Goal: Task Accomplishment & Management: Use online tool/utility

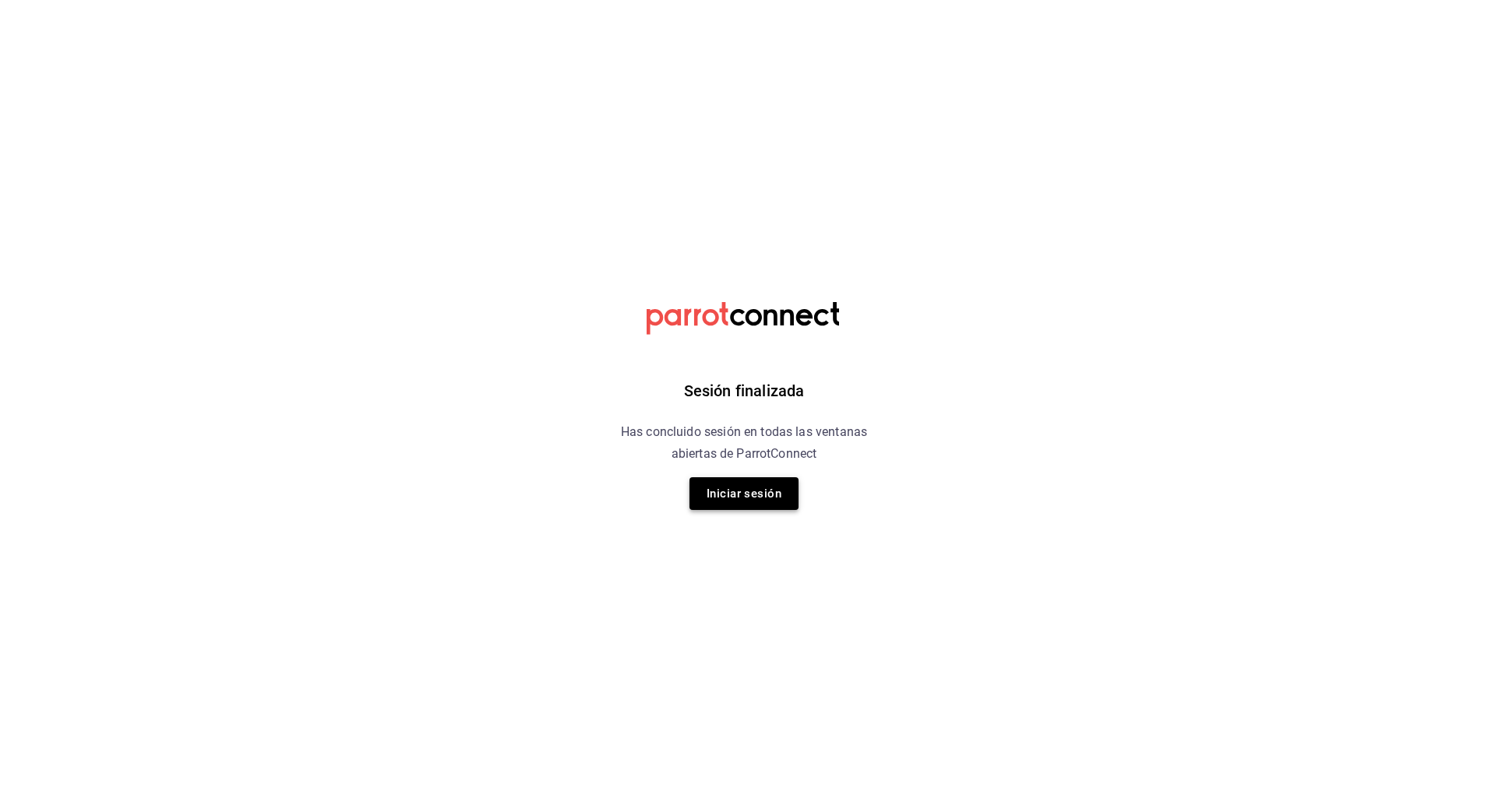
click at [743, 496] on button "Iniciar sesión" at bounding box center [744, 493] width 109 height 33
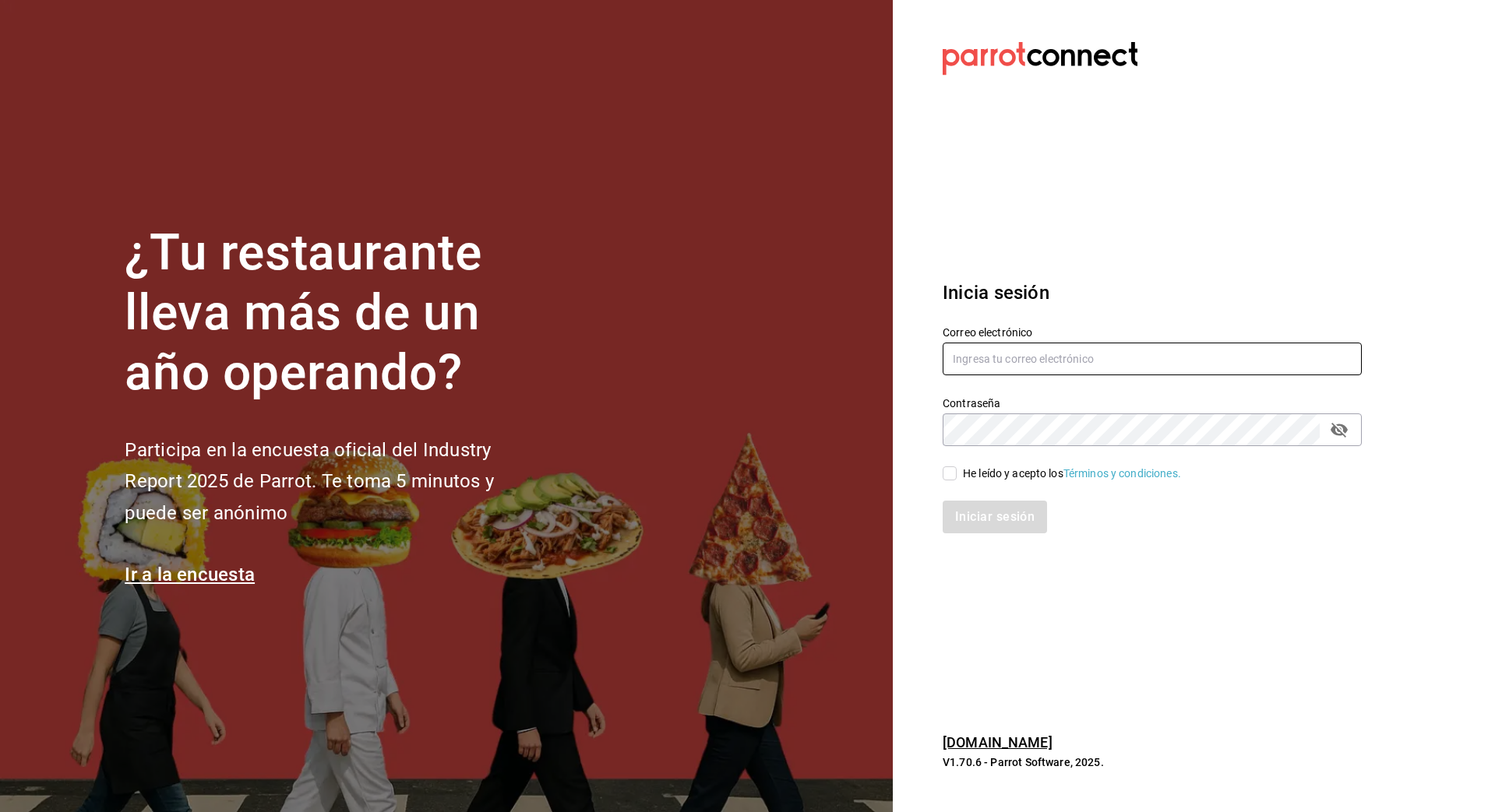
type input "nanci.garcia@grupocosteno.com"
click at [969, 468] on div "He leído y acepto los Términos y condiciones." at bounding box center [1071, 474] width 218 height 16
click at [957, 468] on input "He leído y acepto los Términos y condiciones." at bounding box center [950, 473] width 14 height 14
checkbox input "true"
click at [978, 511] on button "Iniciar sesión" at bounding box center [996, 517] width 106 height 33
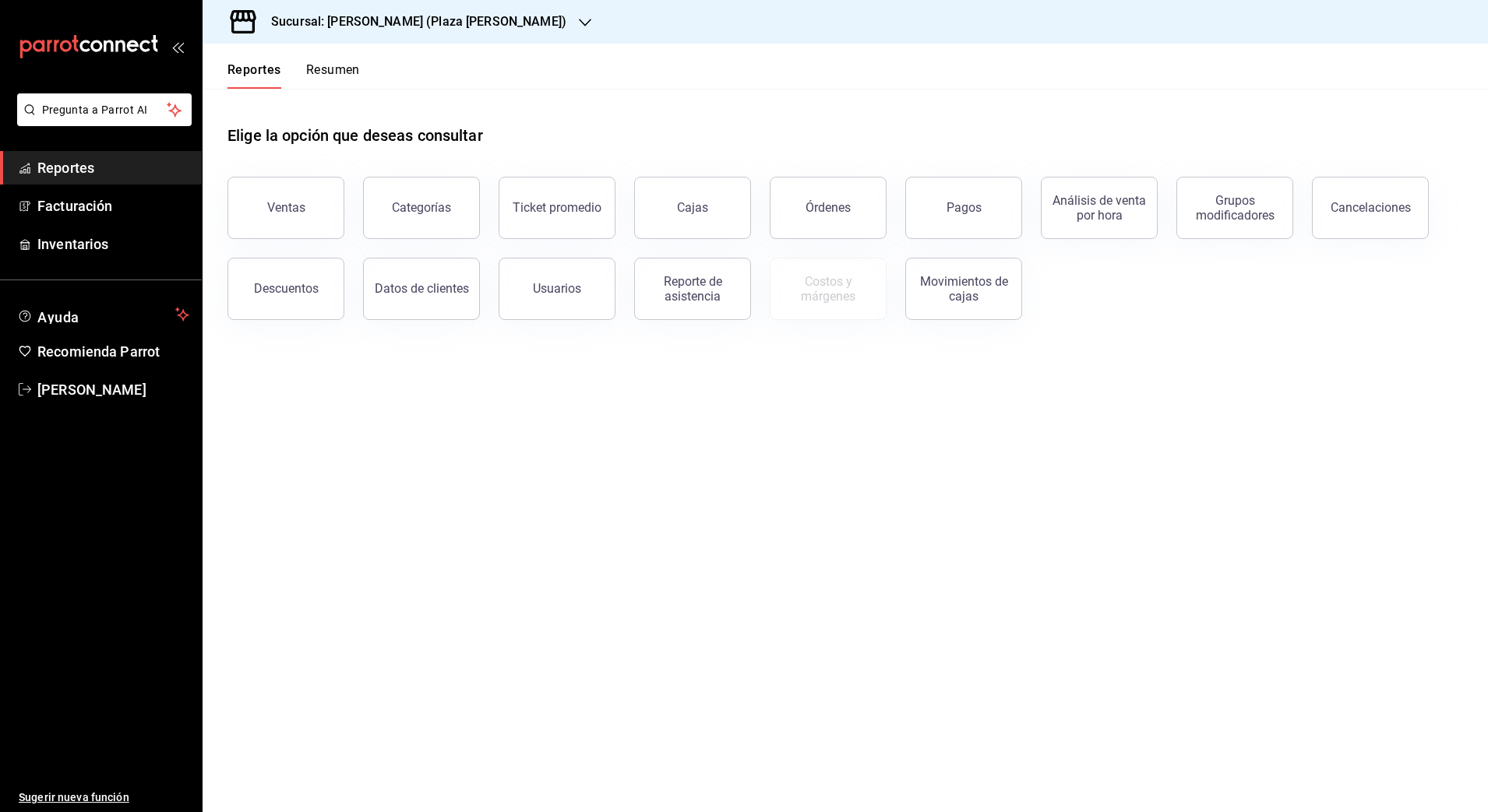
click at [344, 24] on h3 "Sucursal: [PERSON_NAME] (Plaza [PERSON_NAME])" at bounding box center [412, 21] width 308 height 19
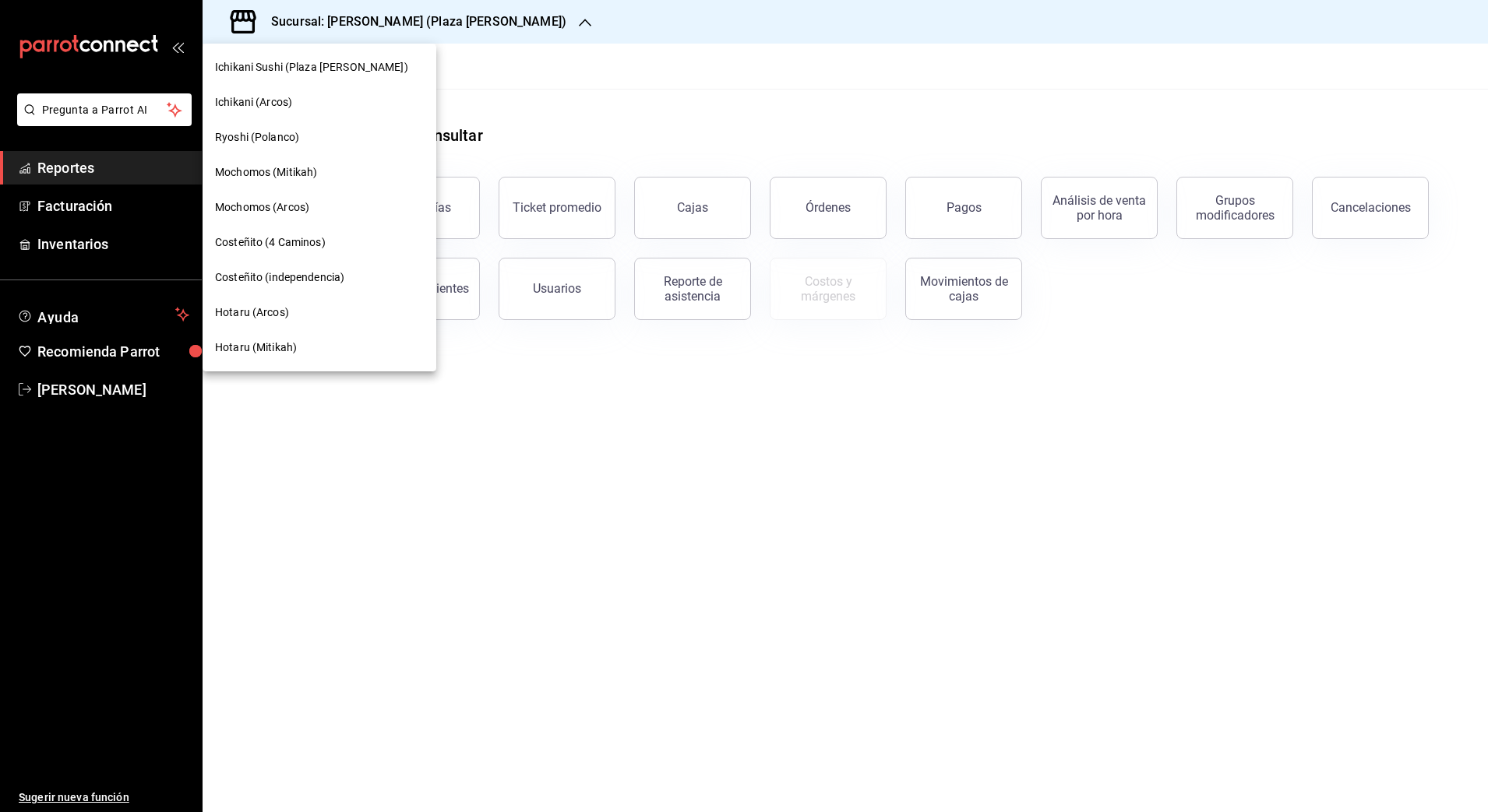
click at [280, 347] on span "Hotaru (Mitikah)" at bounding box center [256, 348] width 82 height 16
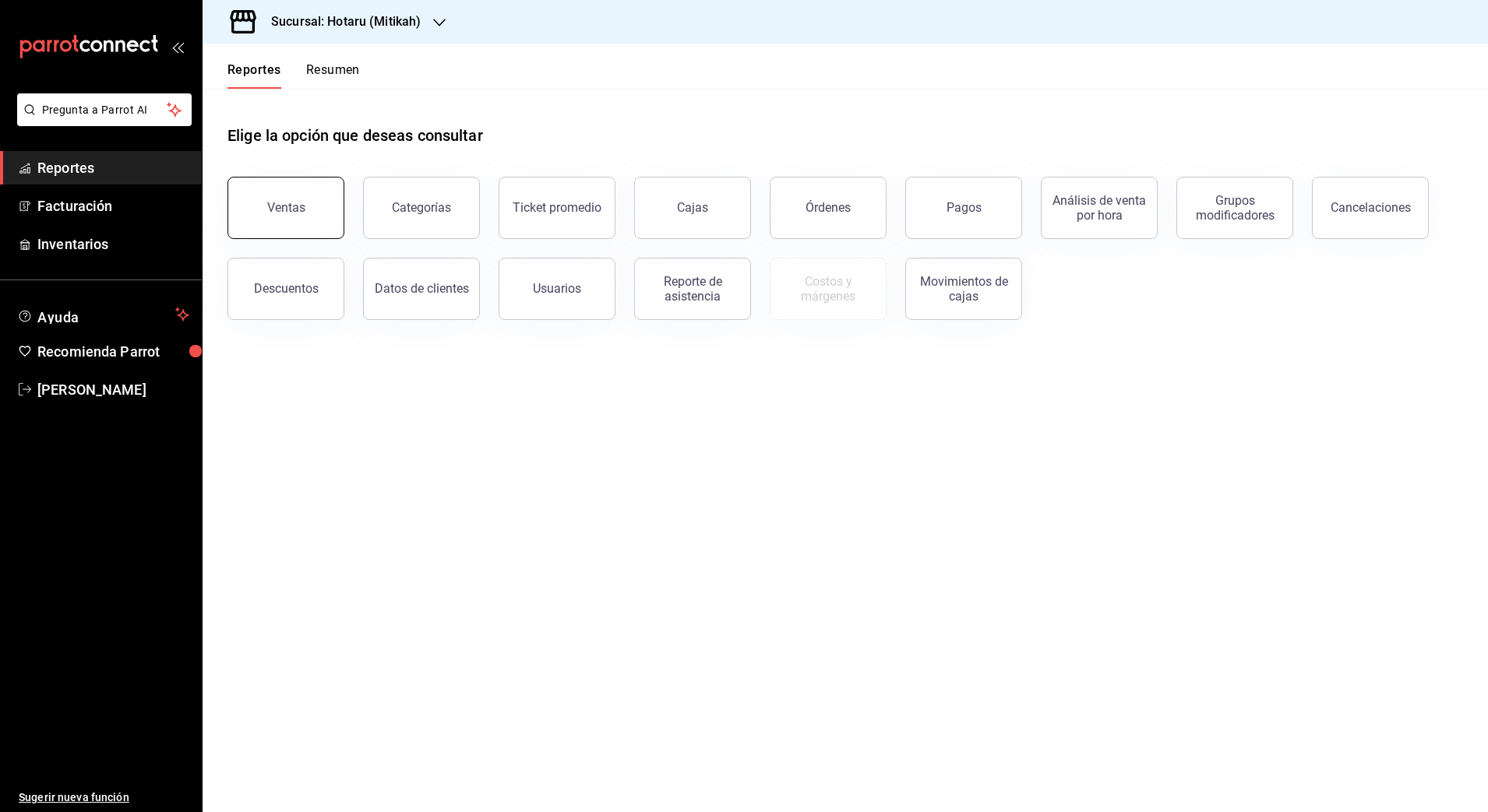
click at [336, 209] on button "Ventas" at bounding box center [285, 207] width 117 height 62
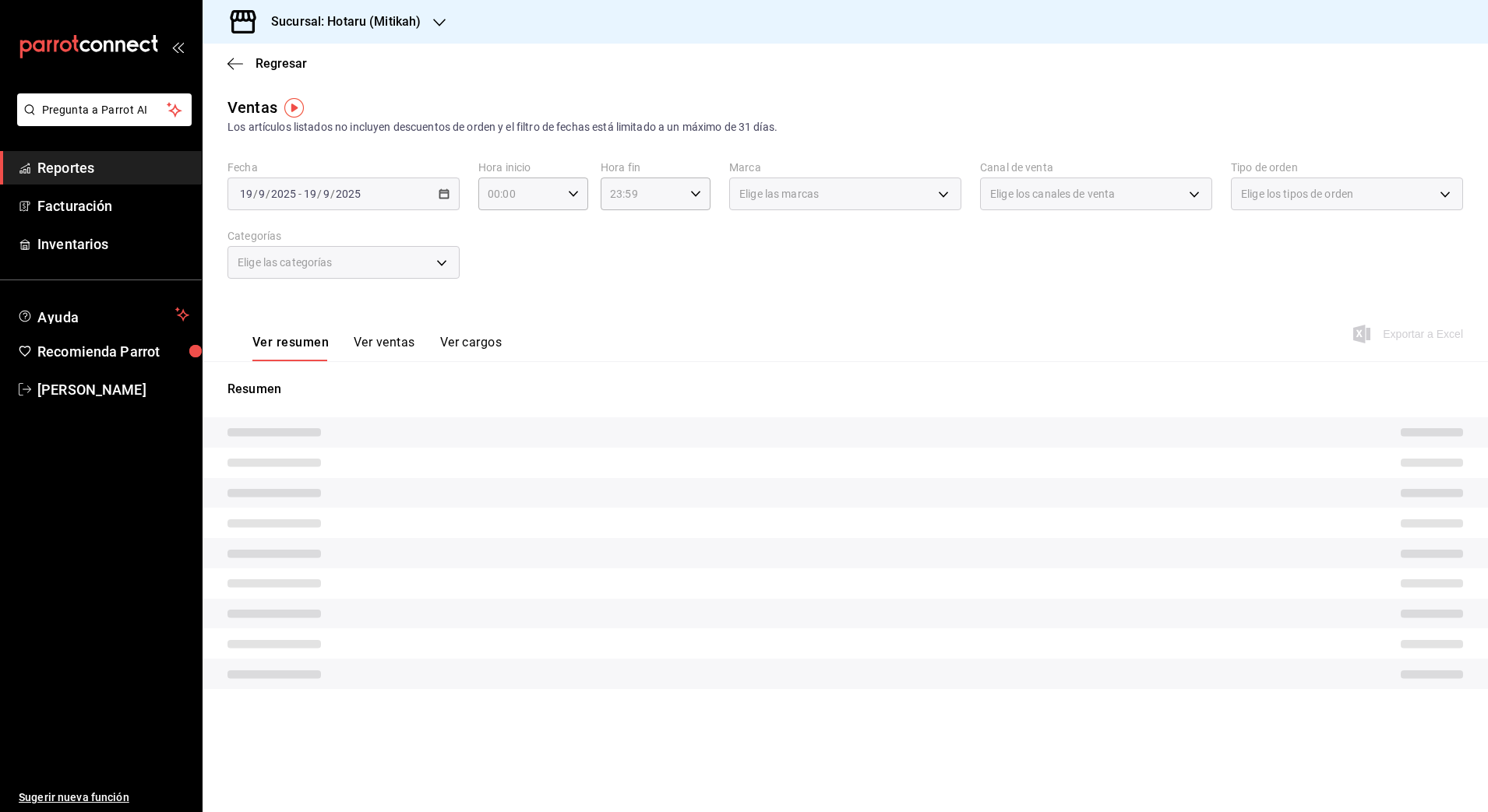
click at [454, 196] on div "[DATE] [DATE] - [DATE] [DATE]" at bounding box center [343, 194] width 232 height 33
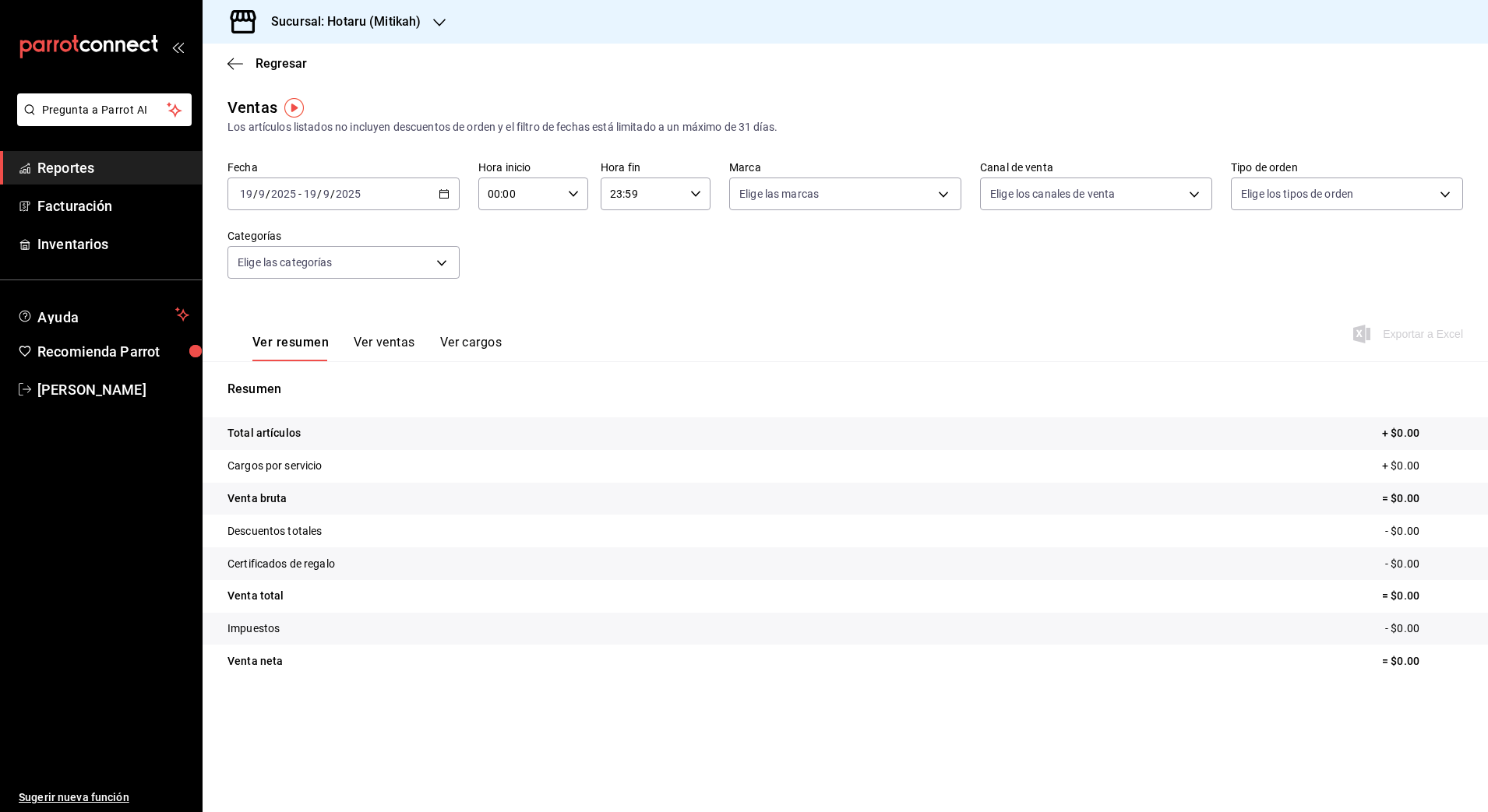
click at [453, 193] on div "[DATE] [DATE] - [DATE] [DATE]" at bounding box center [343, 194] width 232 height 33
click at [285, 373] on span "Rango de fechas" at bounding box center [302, 381] width 121 height 16
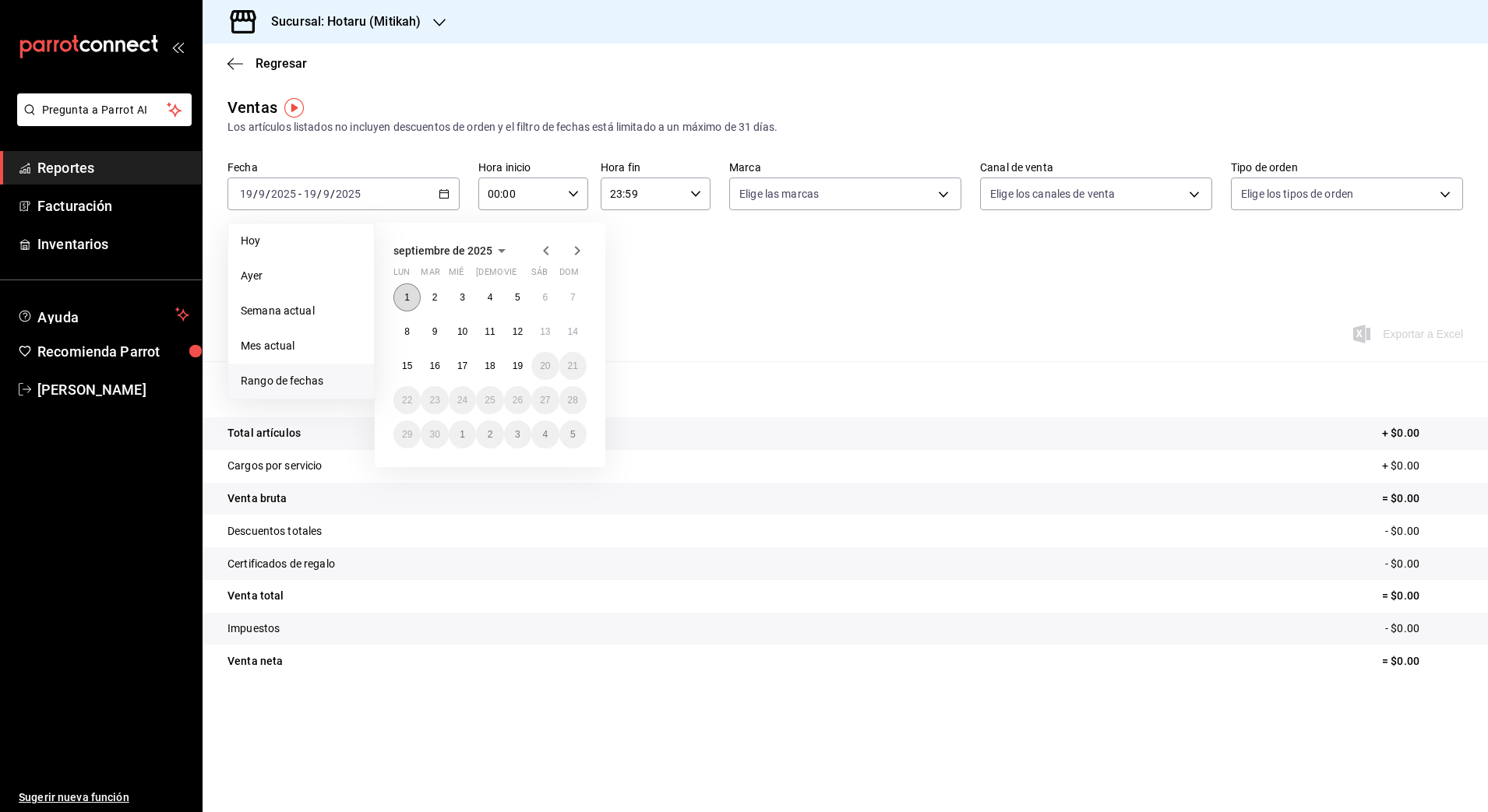
click at [402, 290] on button "1" at bounding box center [406, 297] width 27 height 28
click at [514, 365] on abbr "19" at bounding box center [517, 365] width 10 height 11
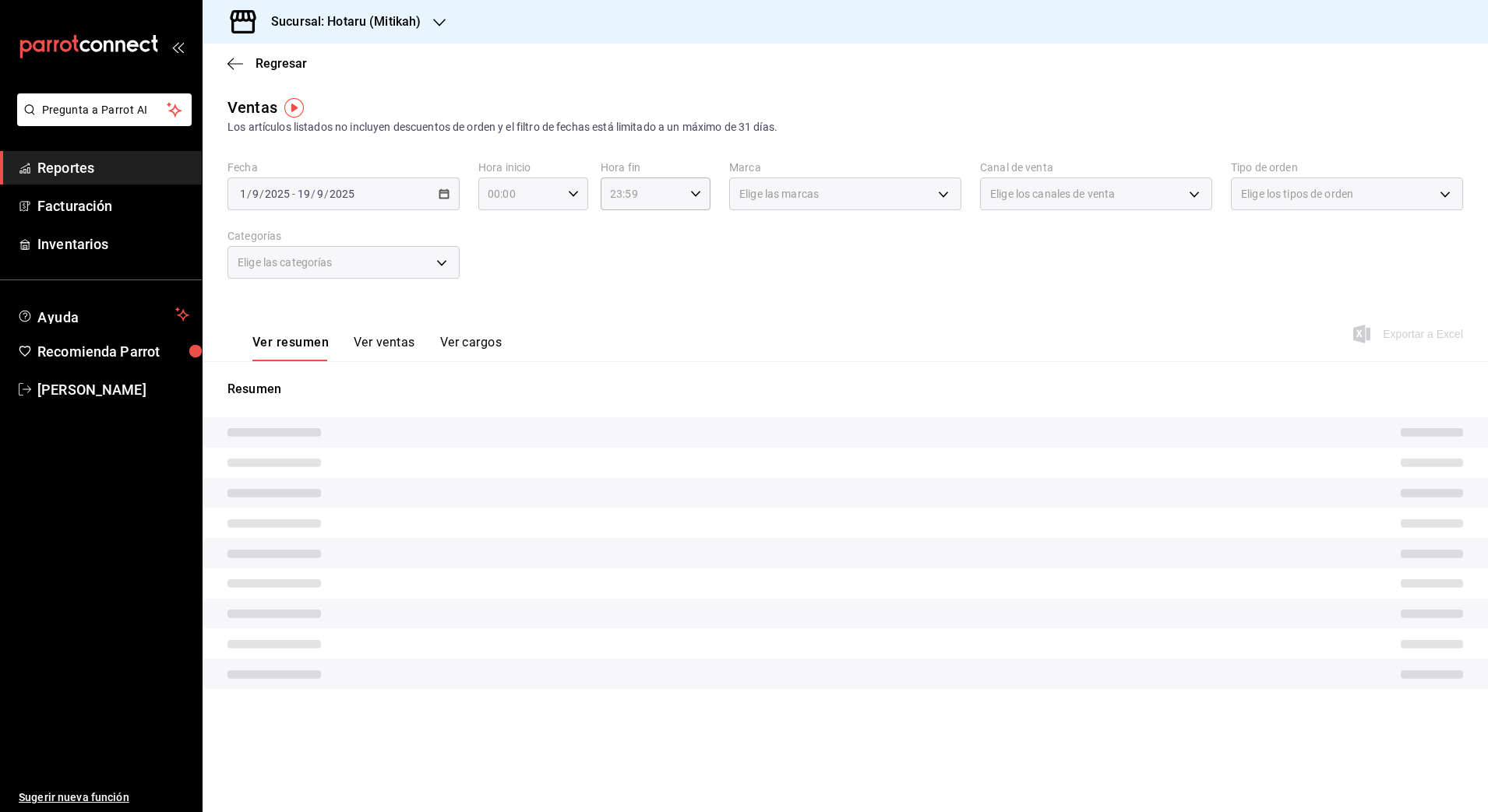
click at [575, 191] on icon "button" at bounding box center [573, 194] width 11 height 11
click at [510, 231] on span "05" at bounding box center [506, 225] width 30 height 12
type input "05:00"
click at [681, 199] on div at bounding box center [744, 406] width 1488 height 812
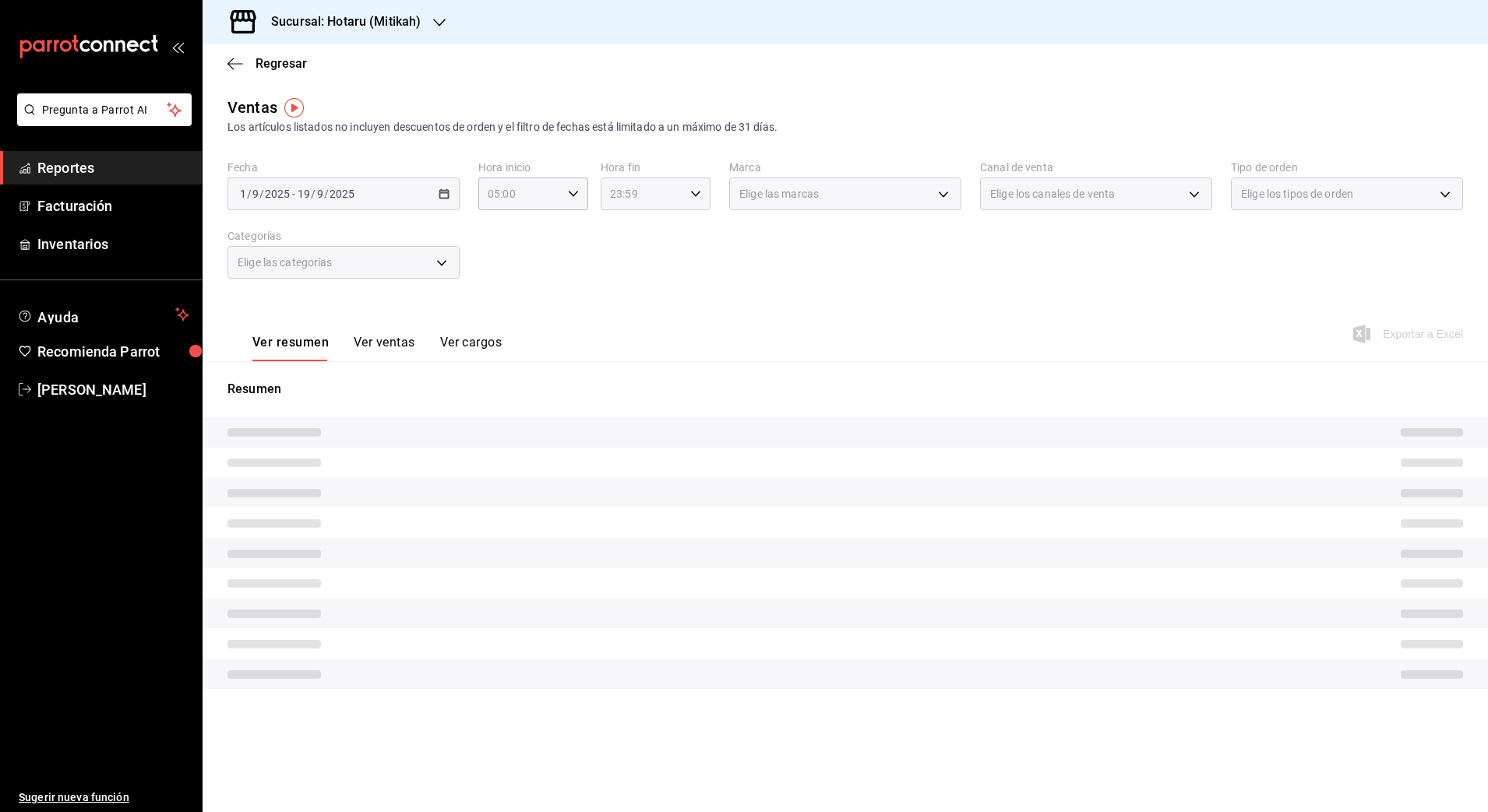
click at [697, 195] on icon "button" at bounding box center [695, 194] width 11 height 11
click at [632, 284] on span "04" at bounding box center [628, 285] width 30 height 12
type input "04:59"
click at [851, 272] on div at bounding box center [744, 406] width 1488 height 812
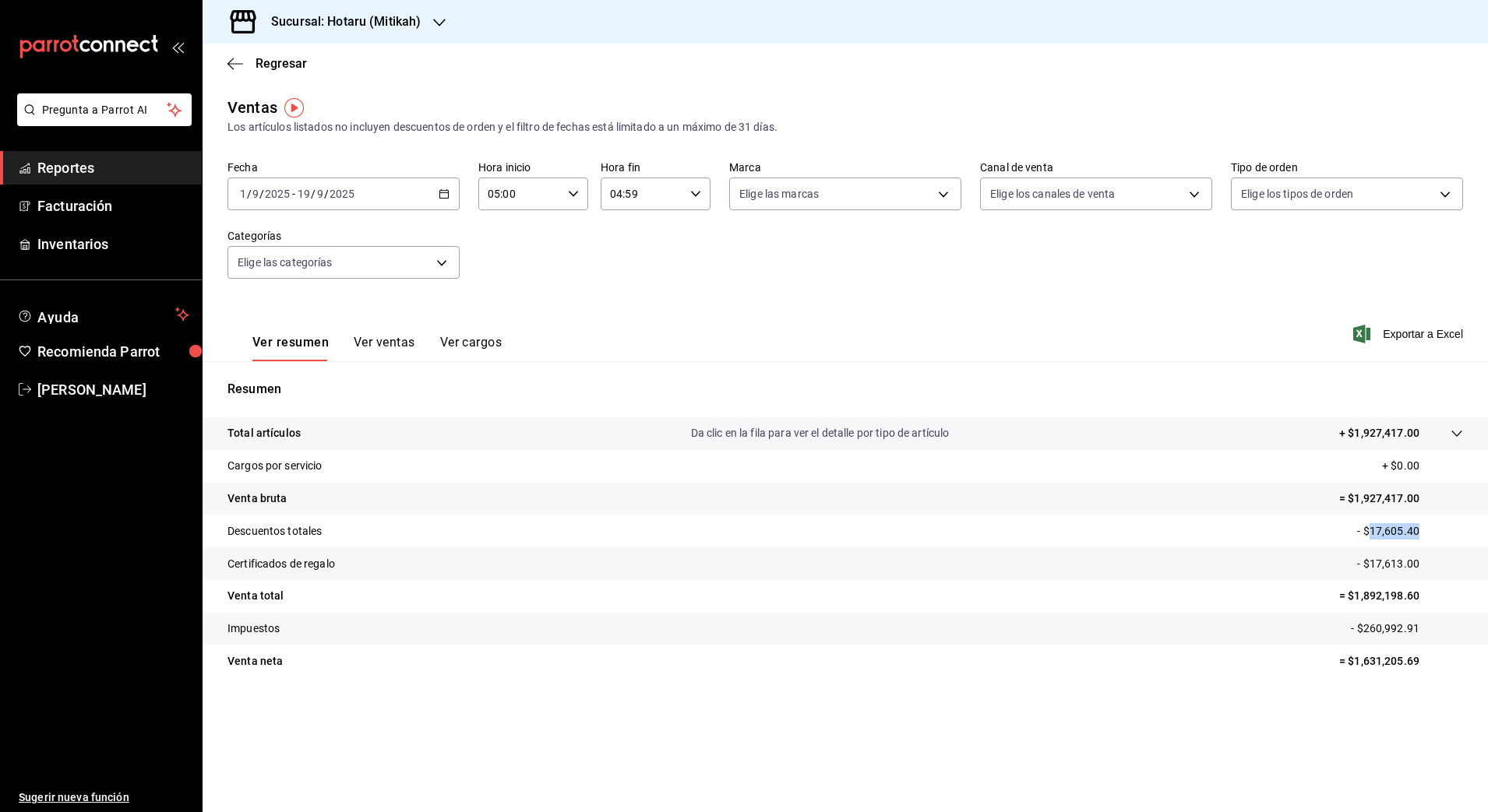
drag, startPoint x: 1372, startPoint y: 528, endPoint x: 1448, endPoint y: 530, distance: 76.0
click at [1448, 530] on p "- $17,605.40" at bounding box center [1410, 532] width 106 height 16
copy p "17,605.40"
drag, startPoint x: 1373, startPoint y: 561, endPoint x: 1428, endPoint y: 559, distance: 55.0
click at [1428, 559] on p "- $17,613.00" at bounding box center [1410, 564] width 106 height 16
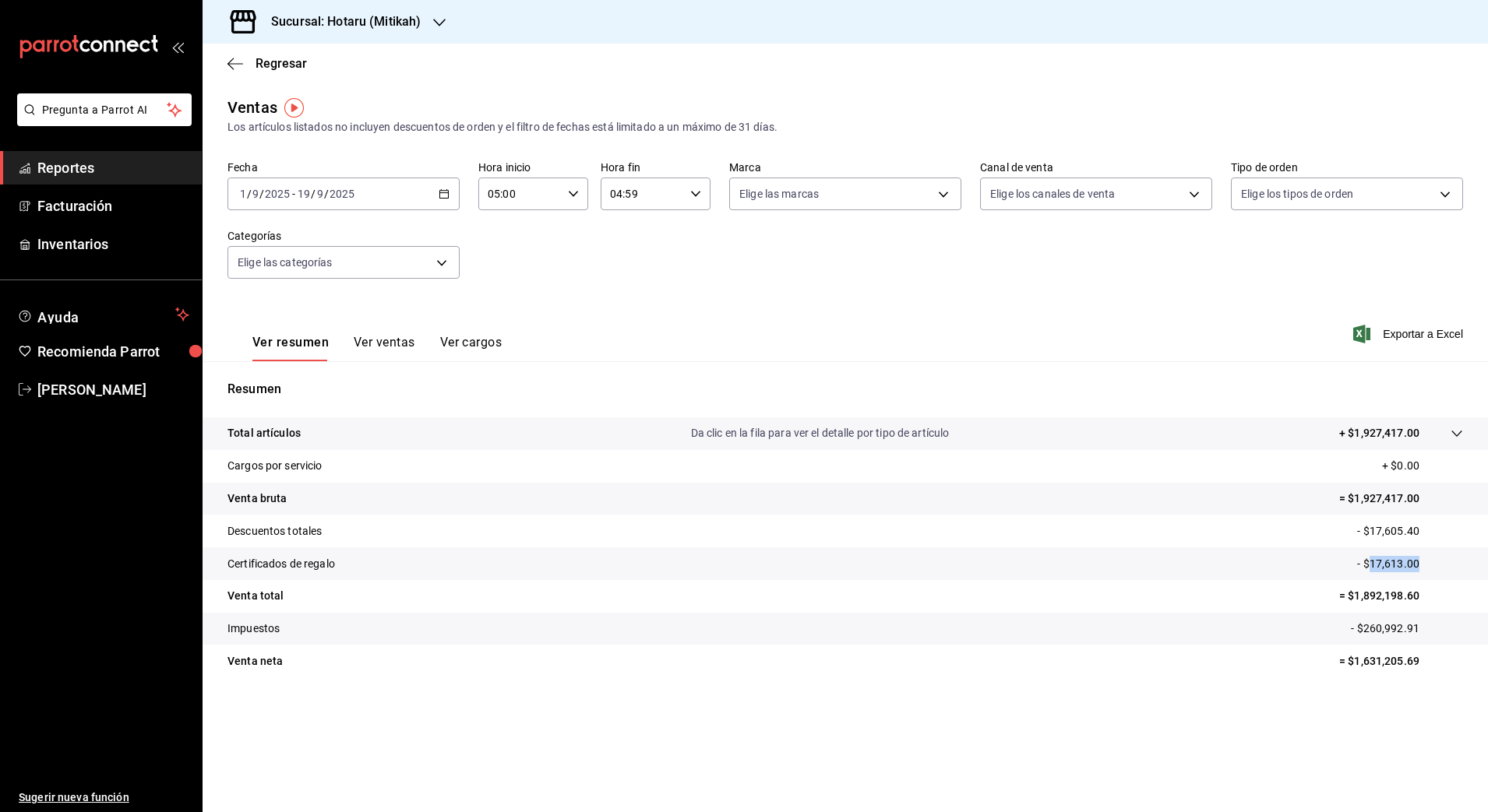
copy p "17,613.00"
drag, startPoint x: 1357, startPoint y: 594, endPoint x: 1423, endPoint y: 591, distance: 66.1
click at [1423, 591] on p "= $1,892,198.60" at bounding box center [1401, 596] width 124 height 16
copy p "1,892,198.60"
drag, startPoint x: 1354, startPoint y: 660, endPoint x: 1450, endPoint y: 662, distance: 96.0
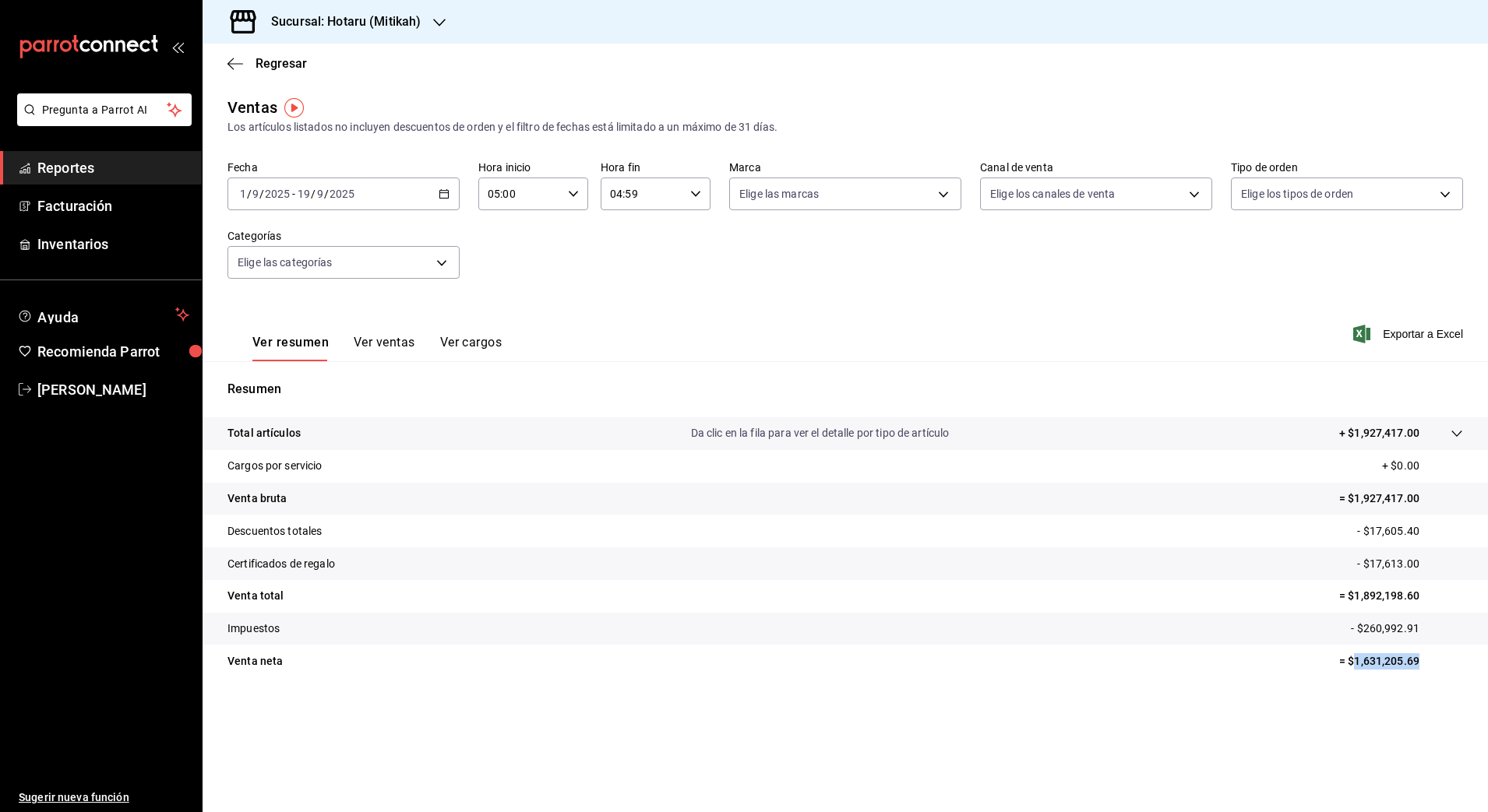
click at [1450, 662] on p "= $1,631,205.69" at bounding box center [1401, 662] width 124 height 16
copy p "1,631,205.69"
drag, startPoint x: 1362, startPoint y: 627, endPoint x: 1419, endPoint y: 632, distance: 57.2
click at [1419, 632] on p "- $260,992.91" at bounding box center [1406, 629] width 112 height 16
copy p "260,992.91"
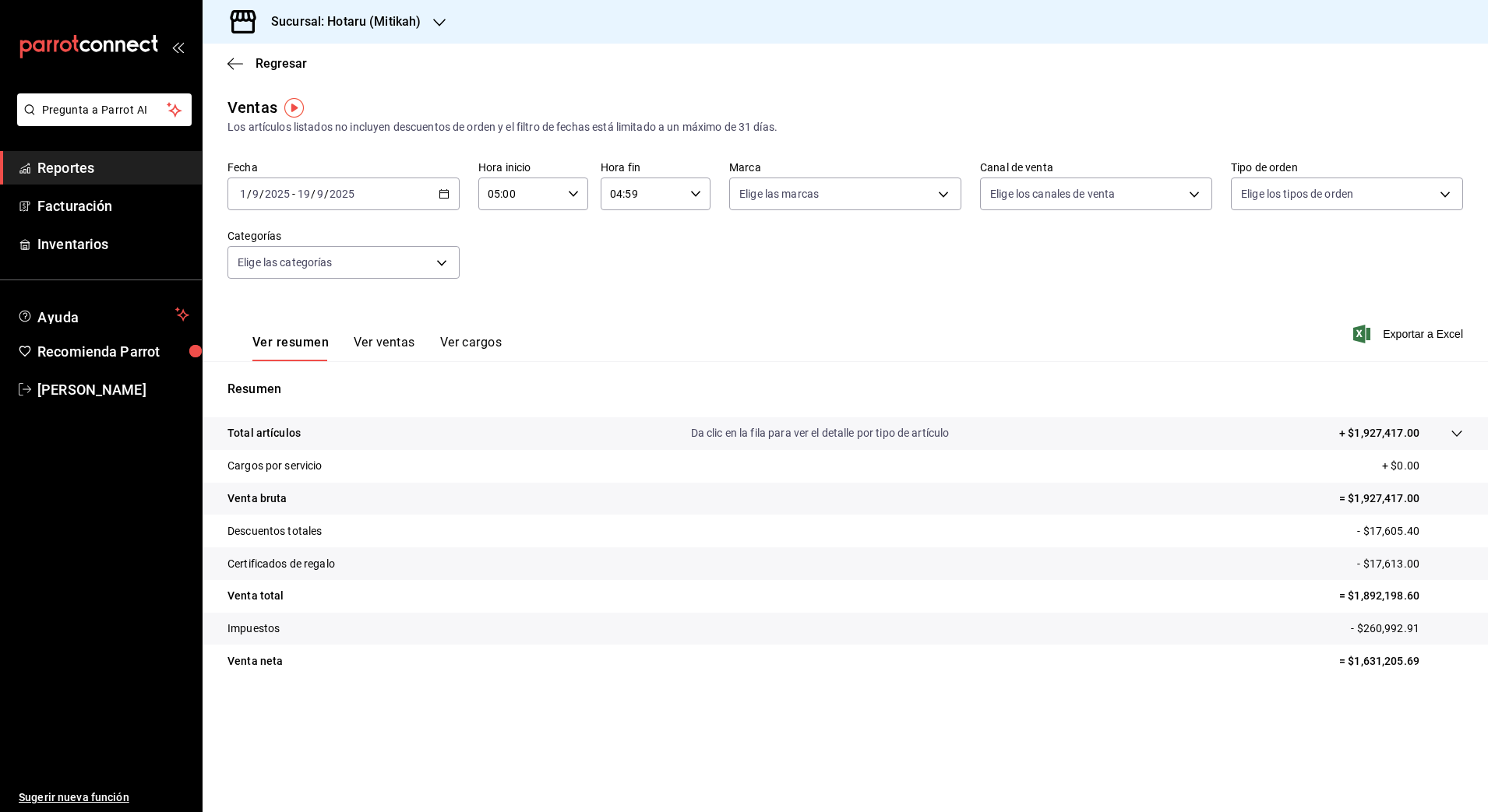
click at [394, 21] on h3 "Sucursal: Hotaru (Mitikah)" at bounding box center [339, 21] width 162 height 19
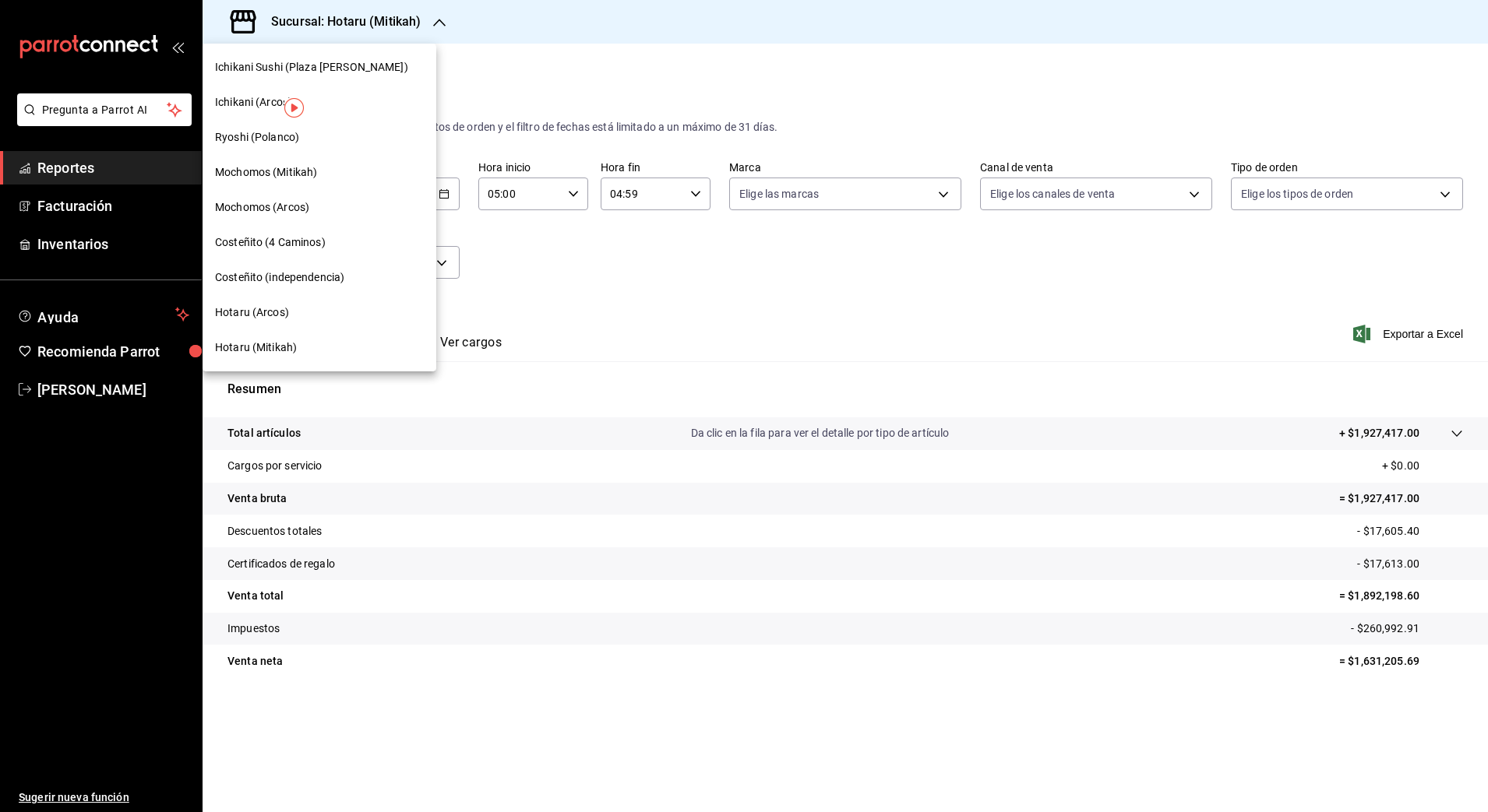
click at [297, 141] on span "Ryoshi (Polanco)" at bounding box center [257, 137] width 84 height 16
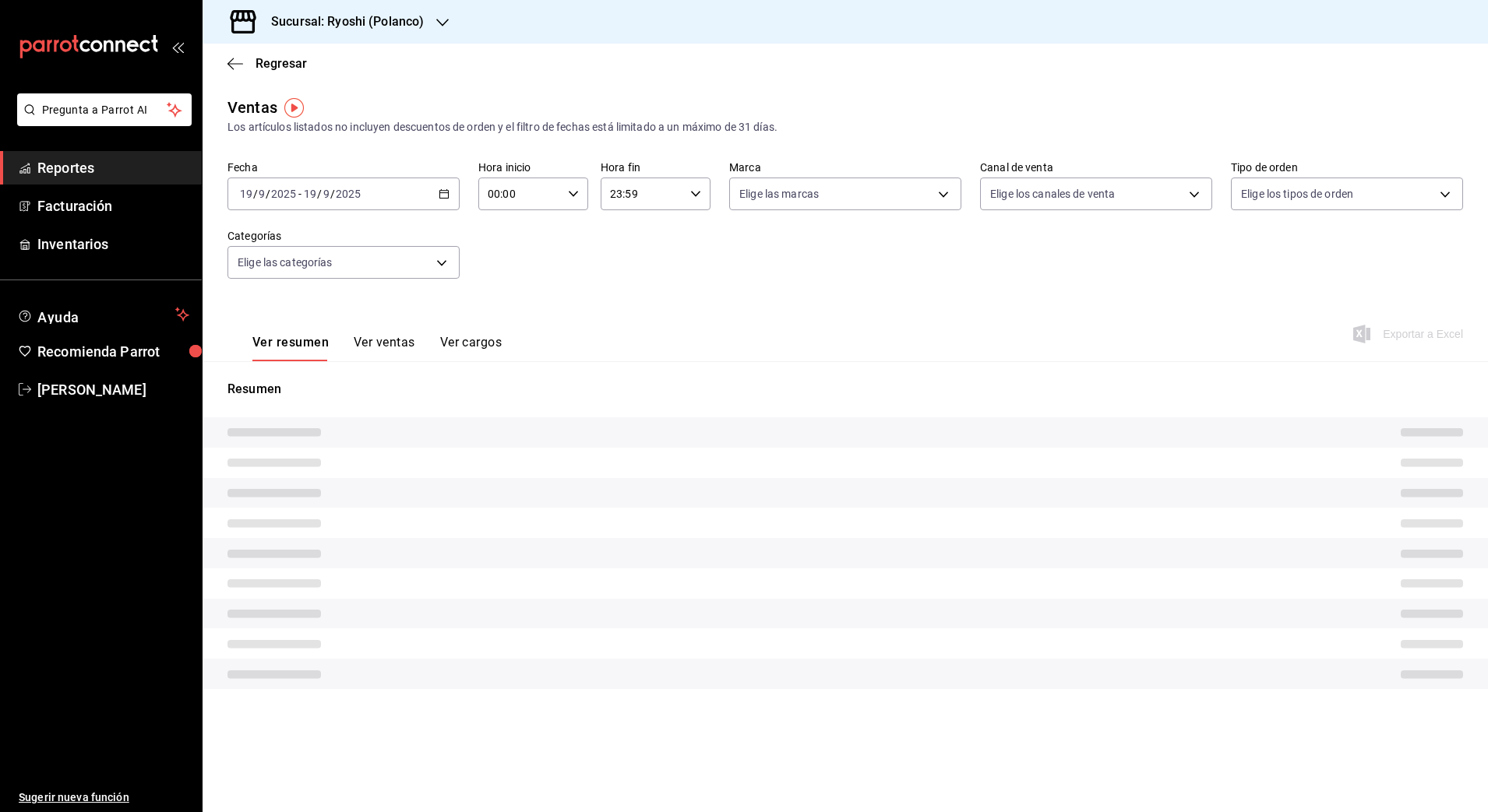
type input "05:00"
type input "04:59"
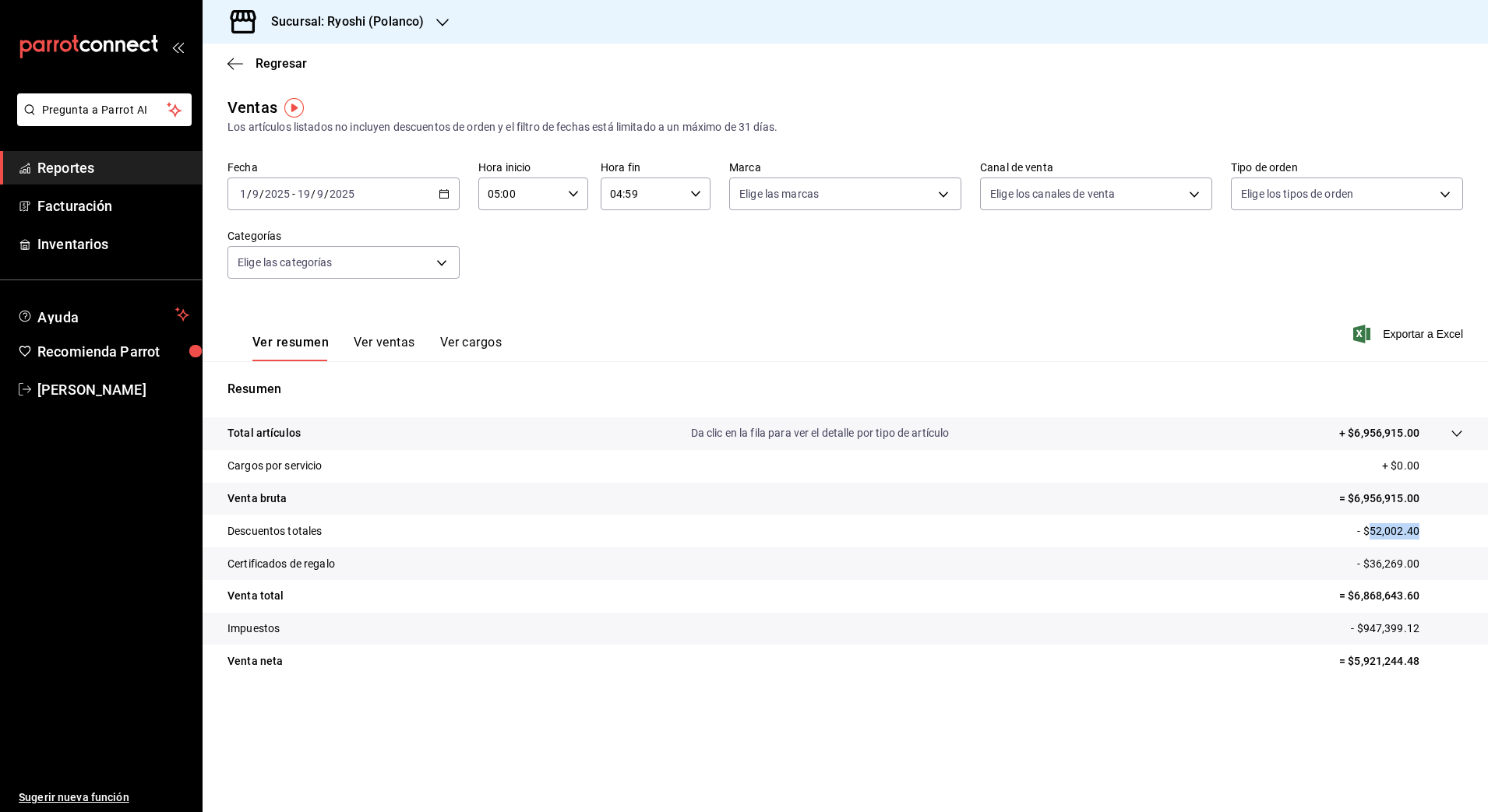
drag, startPoint x: 1372, startPoint y: 530, endPoint x: 1424, endPoint y: 530, distance: 52.0
click at [1424, 530] on p "- $52,002.40" at bounding box center [1410, 532] width 106 height 16
copy p "52,002.40"
drag, startPoint x: 1370, startPoint y: 564, endPoint x: 1428, endPoint y: 569, distance: 58.2
click at [1428, 569] on p "- $36,269.00" at bounding box center [1410, 564] width 106 height 16
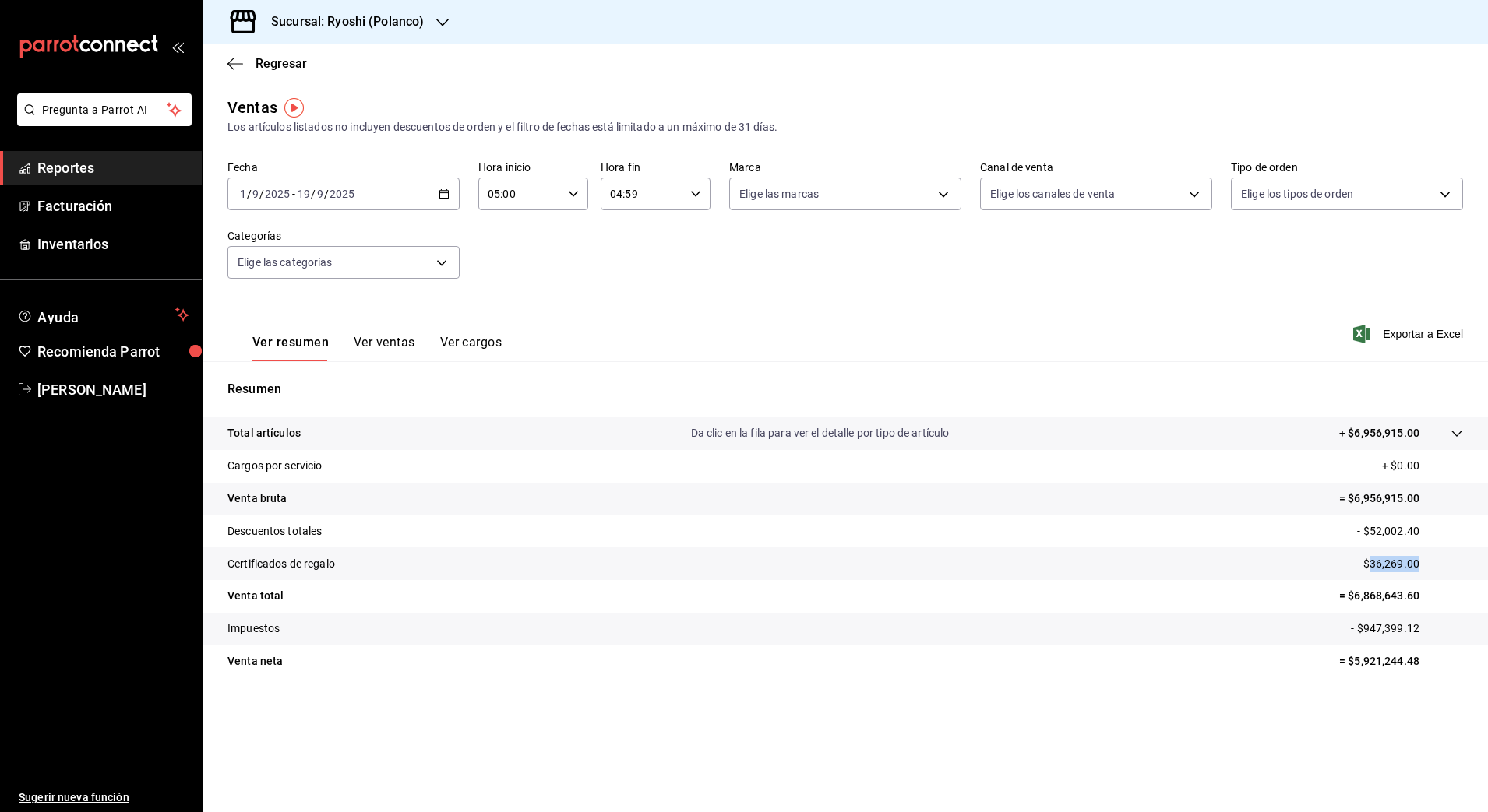
copy p "36,269.00"
drag, startPoint x: 1353, startPoint y: 595, endPoint x: 1443, endPoint y: 600, distance: 90.1
click at [1443, 600] on p "= $6,868,643.60" at bounding box center [1401, 596] width 124 height 16
copy p "6,868,643.60"
drag, startPoint x: 1355, startPoint y: 663, endPoint x: 1432, endPoint y: 659, distance: 77.1
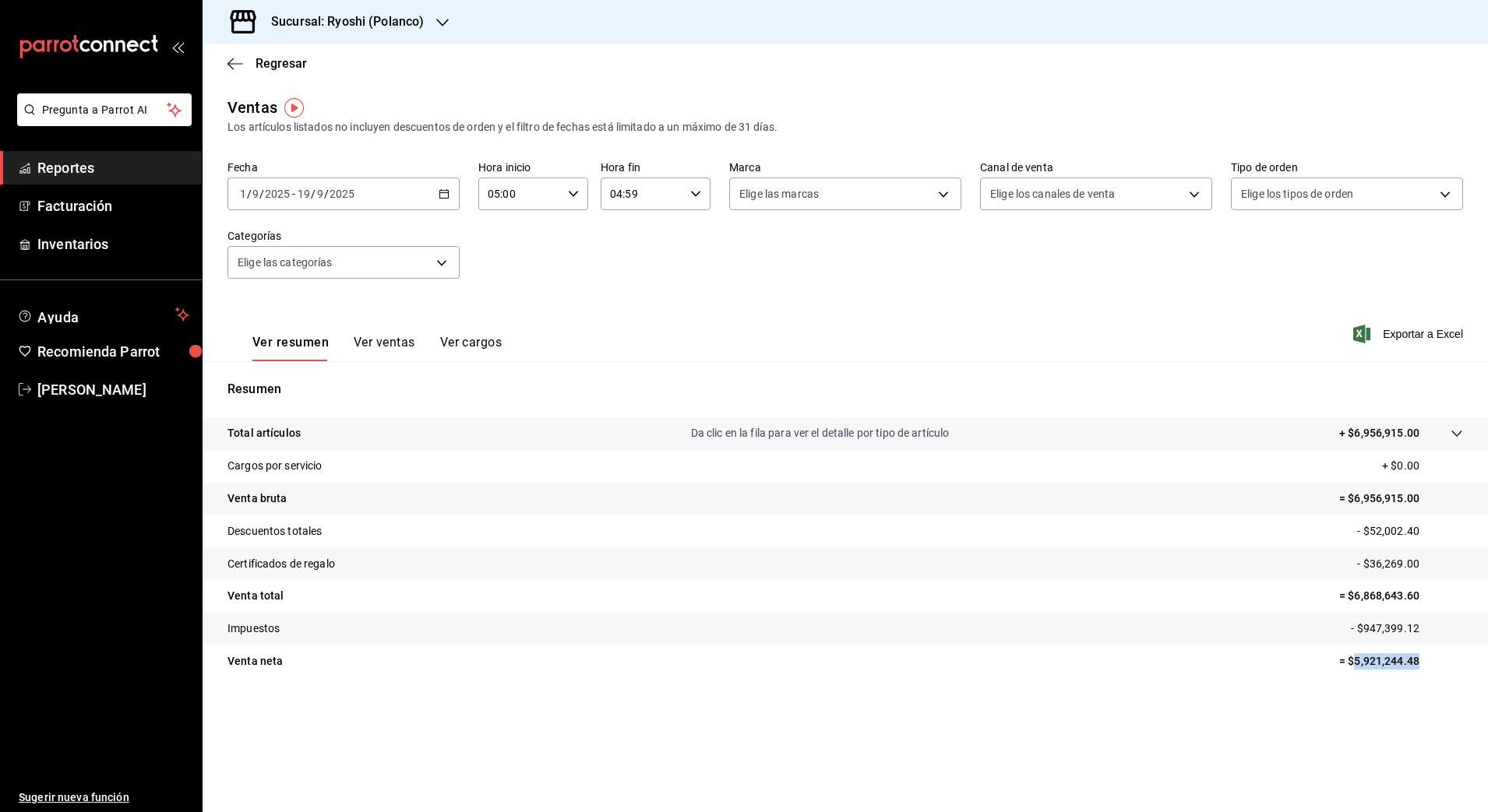
click at [1432, 659] on p "= $5,921,244.48" at bounding box center [1401, 662] width 124 height 16
copy p "5,921,244.48"
drag, startPoint x: 1363, startPoint y: 630, endPoint x: 1425, endPoint y: 629, distance: 62.0
click at [1425, 629] on p "- $947,399.12" at bounding box center [1406, 629] width 112 height 16
copy p "947,399.12"
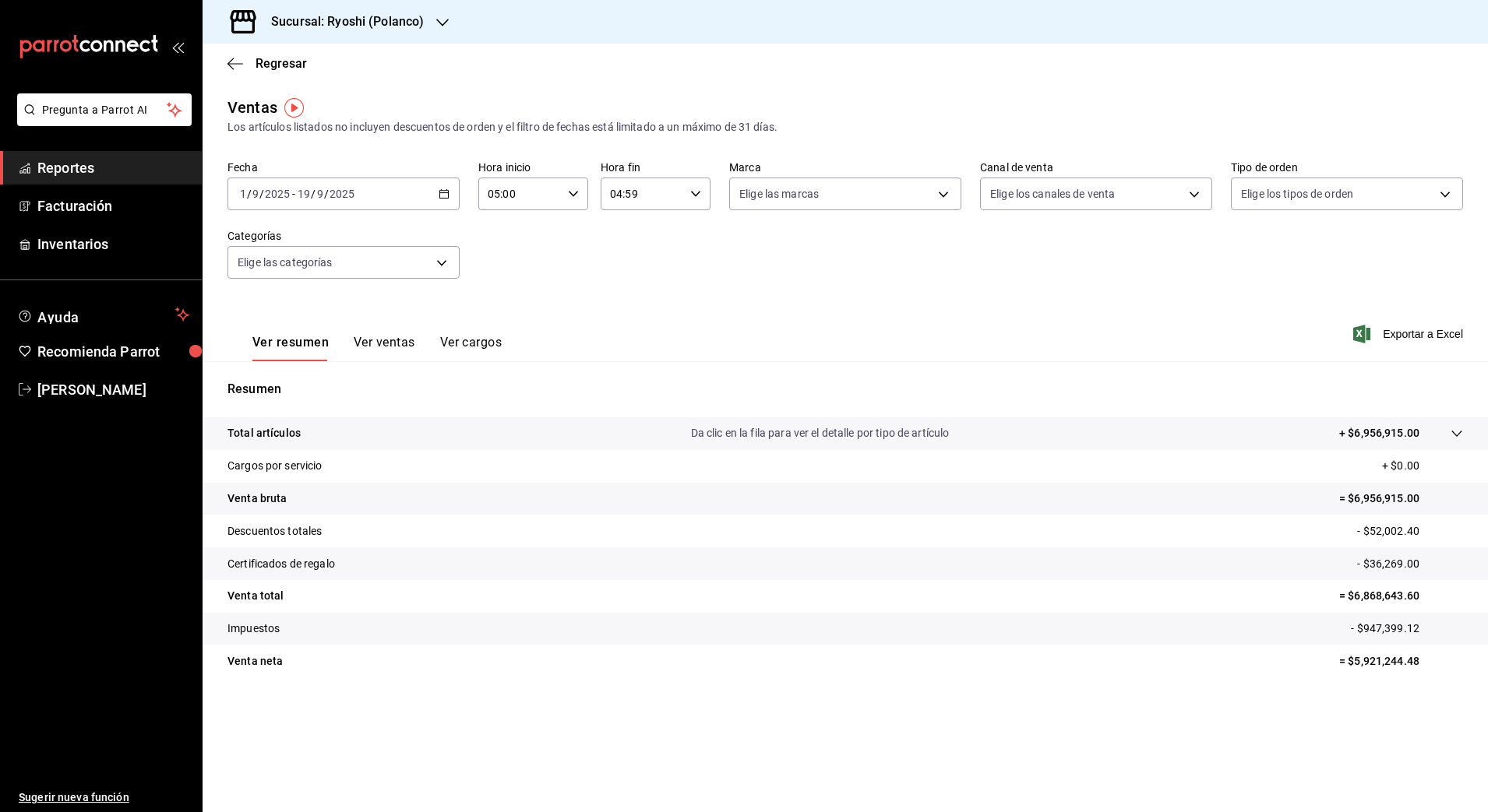
click at [328, 12] on h3 "Sucursal: Ryoshi (Polanco)" at bounding box center [341, 21] width 165 height 19
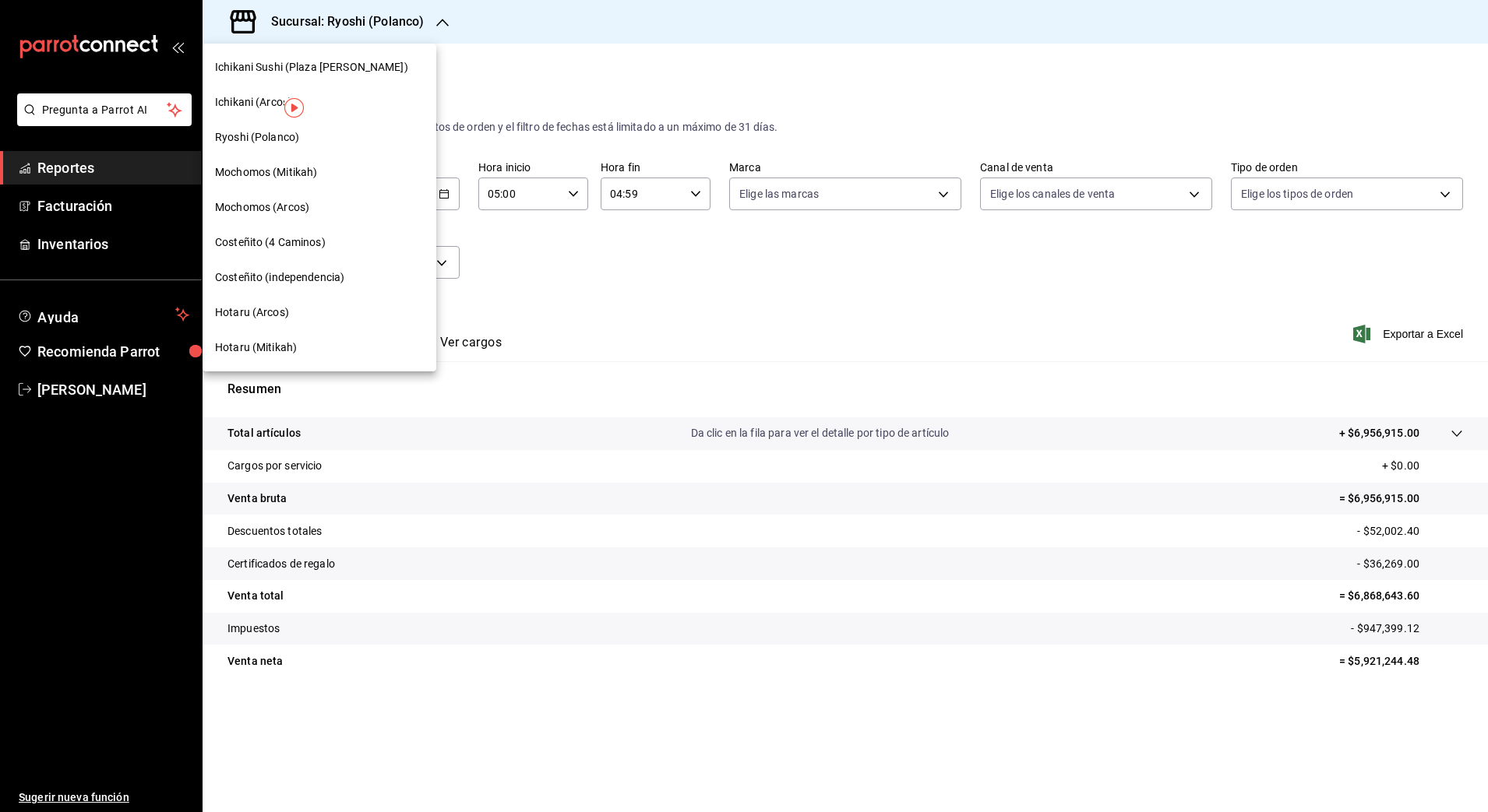
click at [294, 166] on span "Mochomos (Mitikah)" at bounding box center [266, 172] width 102 height 16
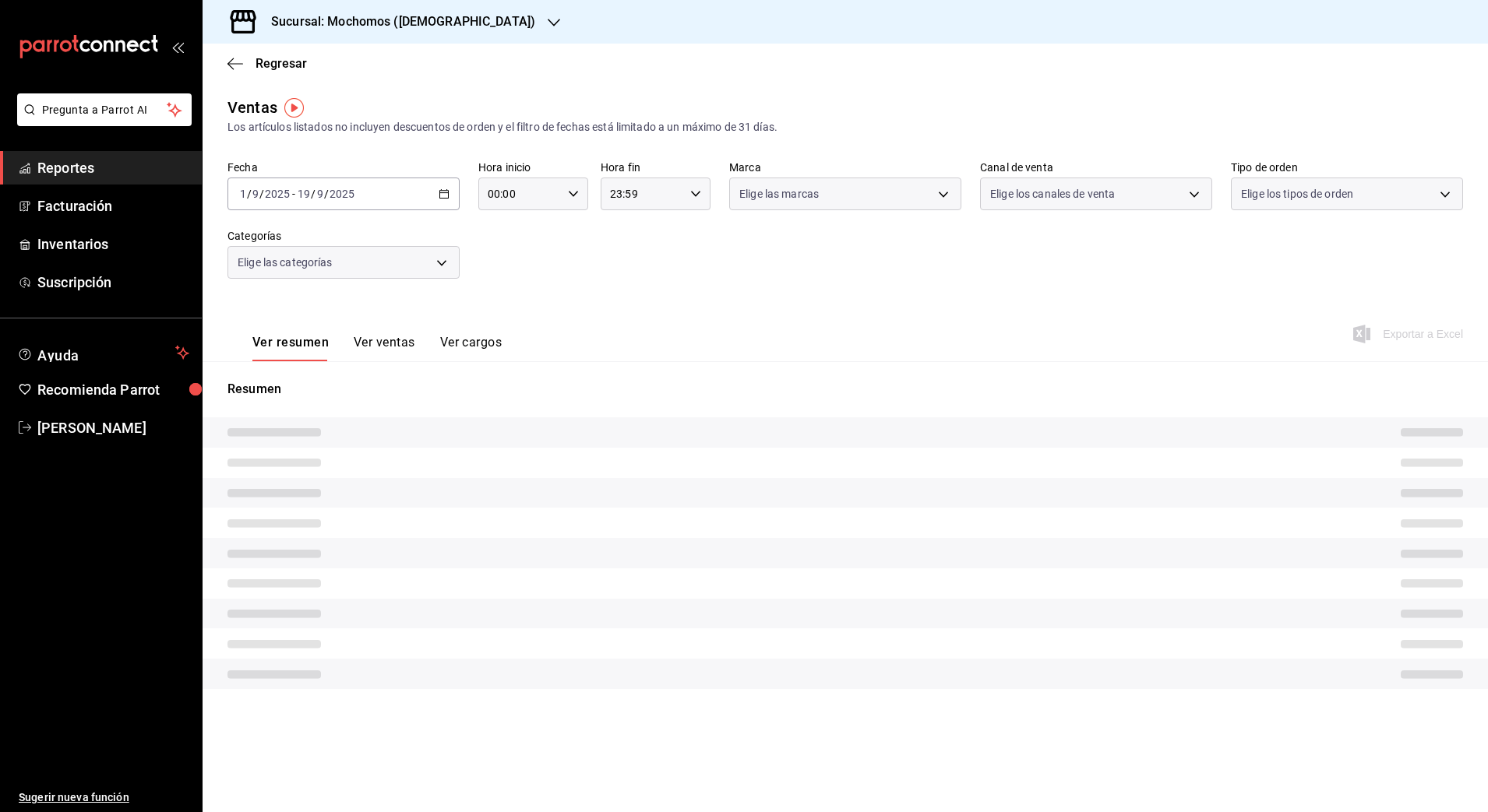
type input "05:00"
type input "04:59"
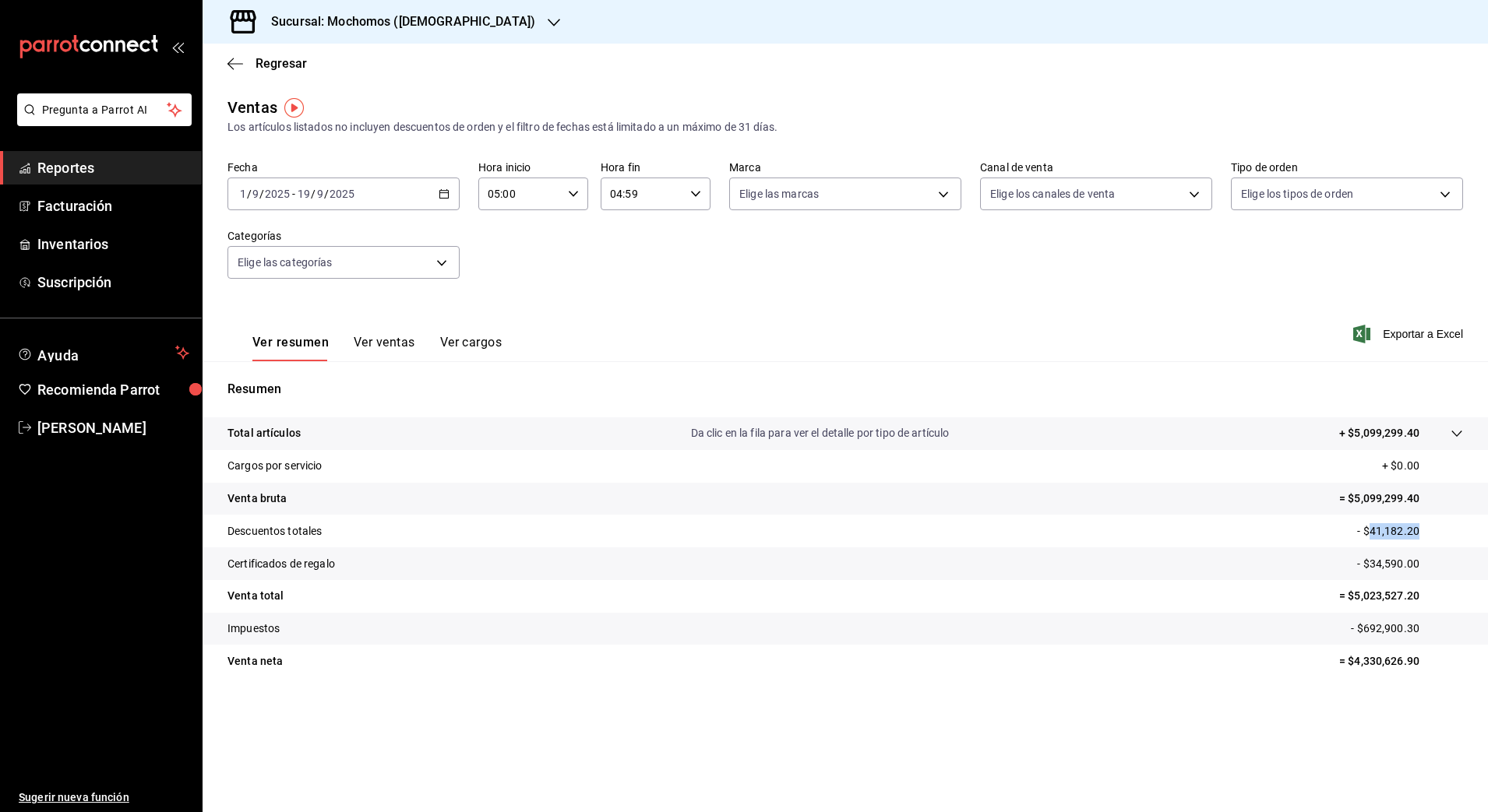
drag, startPoint x: 1373, startPoint y: 530, endPoint x: 1427, endPoint y: 529, distance: 54.0
click at [1427, 529] on p "- $41,182.20" at bounding box center [1410, 532] width 106 height 16
drag, startPoint x: 1372, startPoint y: 563, endPoint x: 1286, endPoint y: 600, distance: 93.6
click at [1450, 556] on p "- $34,590.00" at bounding box center [1410, 564] width 106 height 16
drag, startPoint x: 1360, startPoint y: 594, endPoint x: 1426, endPoint y: 596, distance: 66.0
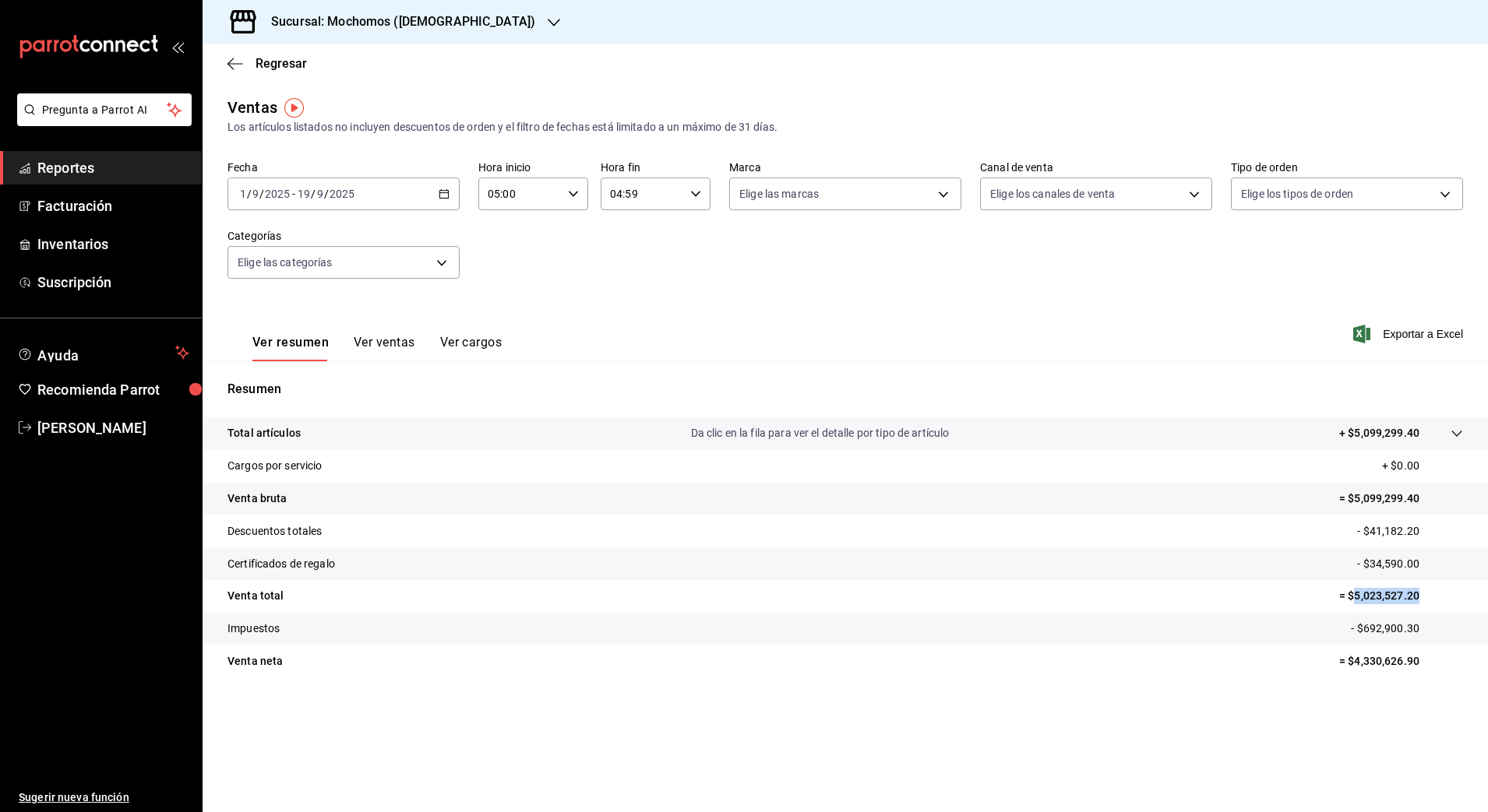
click at [1428, 596] on p "= $5,023,527.20" at bounding box center [1401, 596] width 124 height 16
drag, startPoint x: 1354, startPoint y: 665, endPoint x: 1481, endPoint y: 658, distance: 127.2
click at [1481, 658] on tr "Venta neta = $4,330,626.90" at bounding box center [845, 661] width 1285 height 33
drag, startPoint x: 1364, startPoint y: 631, endPoint x: 1444, endPoint y: 631, distance: 80.0
click at [1444, 631] on p "- $692,900.30" at bounding box center [1406, 629] width 112 height 16
